Goal: Task Accomplishment & Management: Manage account settings

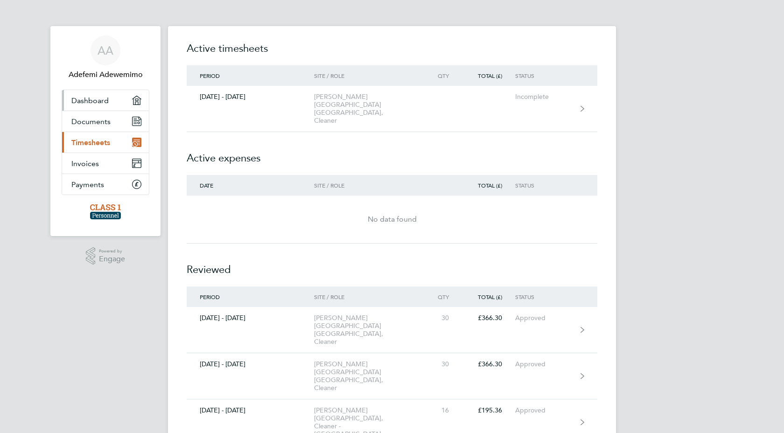
click at [108, 102] on link "Dashboard" at bounding box center [105, 100] width 87 height 21
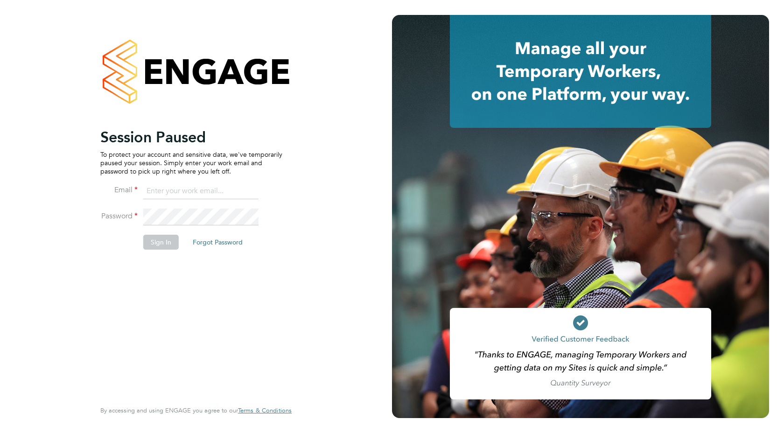
click at [195, 189] on input at bounding box center [200, 191] width 115 height 17
type input "ade_femi@hotmail.com"
click at [165, 238] on button "Sign In" at bounding box center [160, 242] width 35 height 15
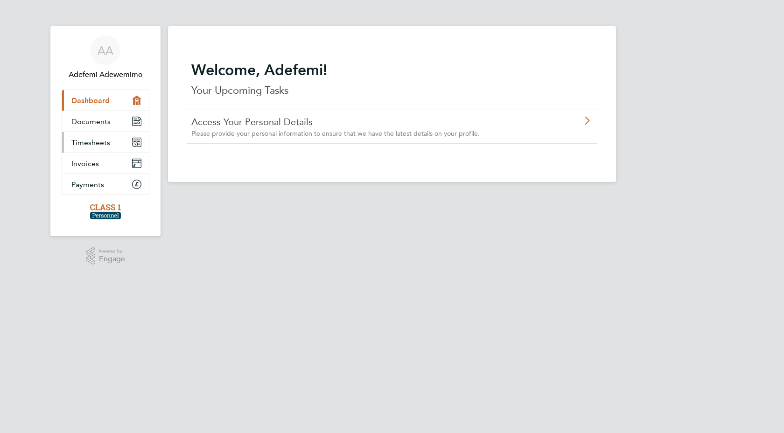
click at [104, 142] on span "Timesheets" at bounding box center [90, 142] width 39 height 9
